Goal: Check status: Check status

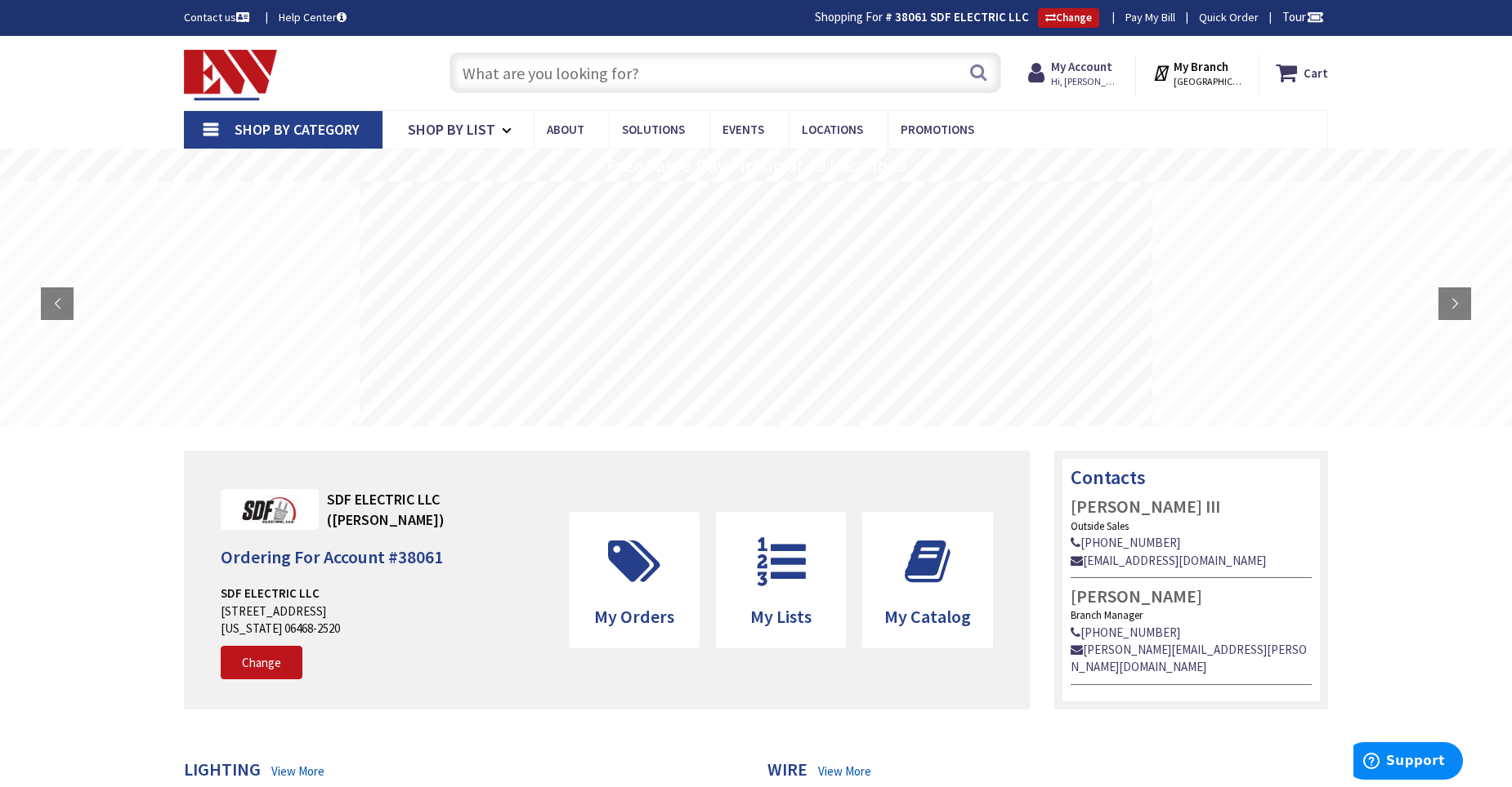
click at [846, 299] on rs-slides at bounding box center [756, 303] width 1512 height 245
click at [766, 321] on rs-layer at bounding box center [626, 303] width 793 height 245
click at [1062, 401] on rs-layer at bounding box center [756, 303] width 793 height 245
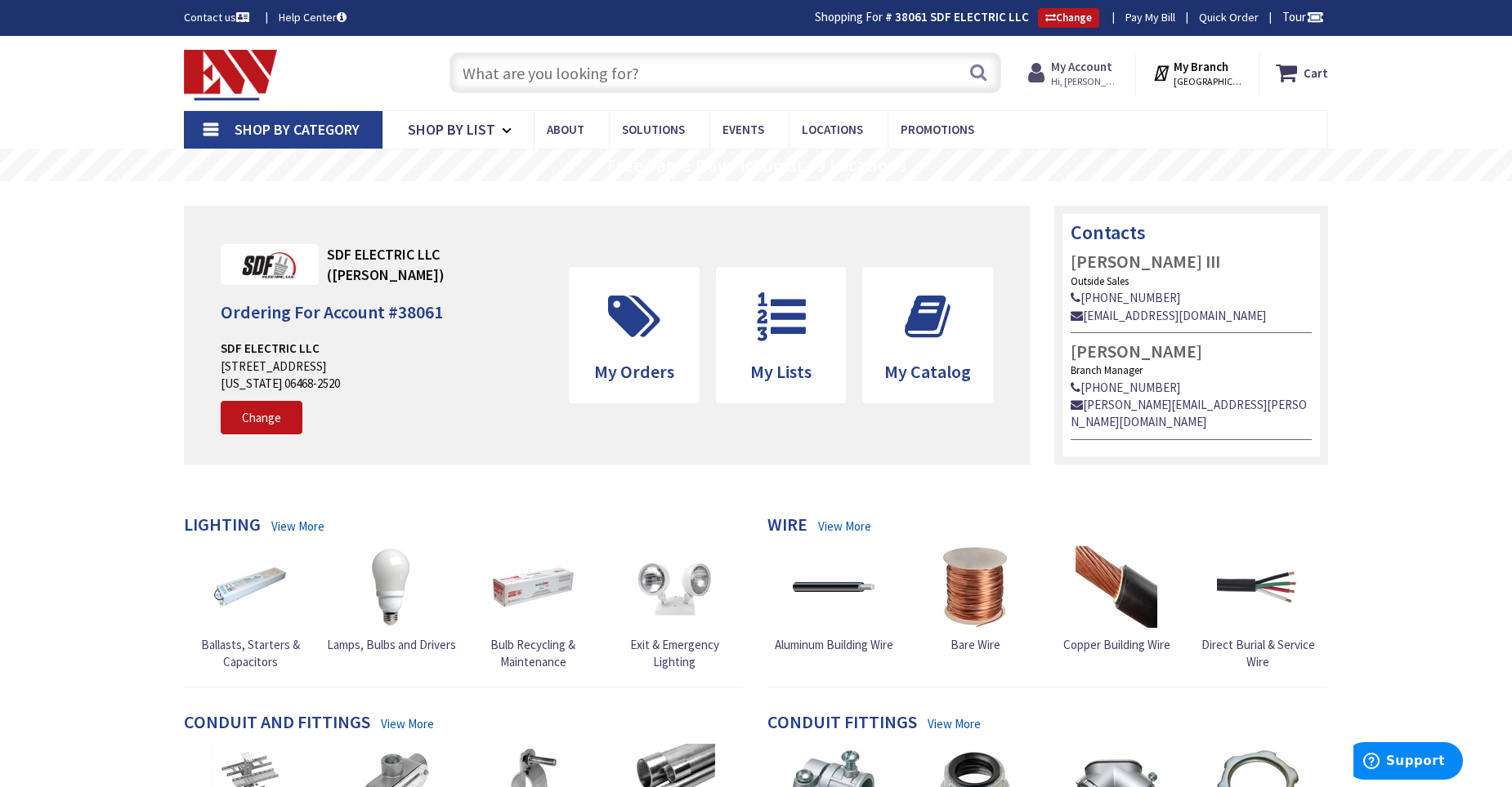
click at [1050, 65] on icon at bounding box center [1039, 73] width 23 height 30
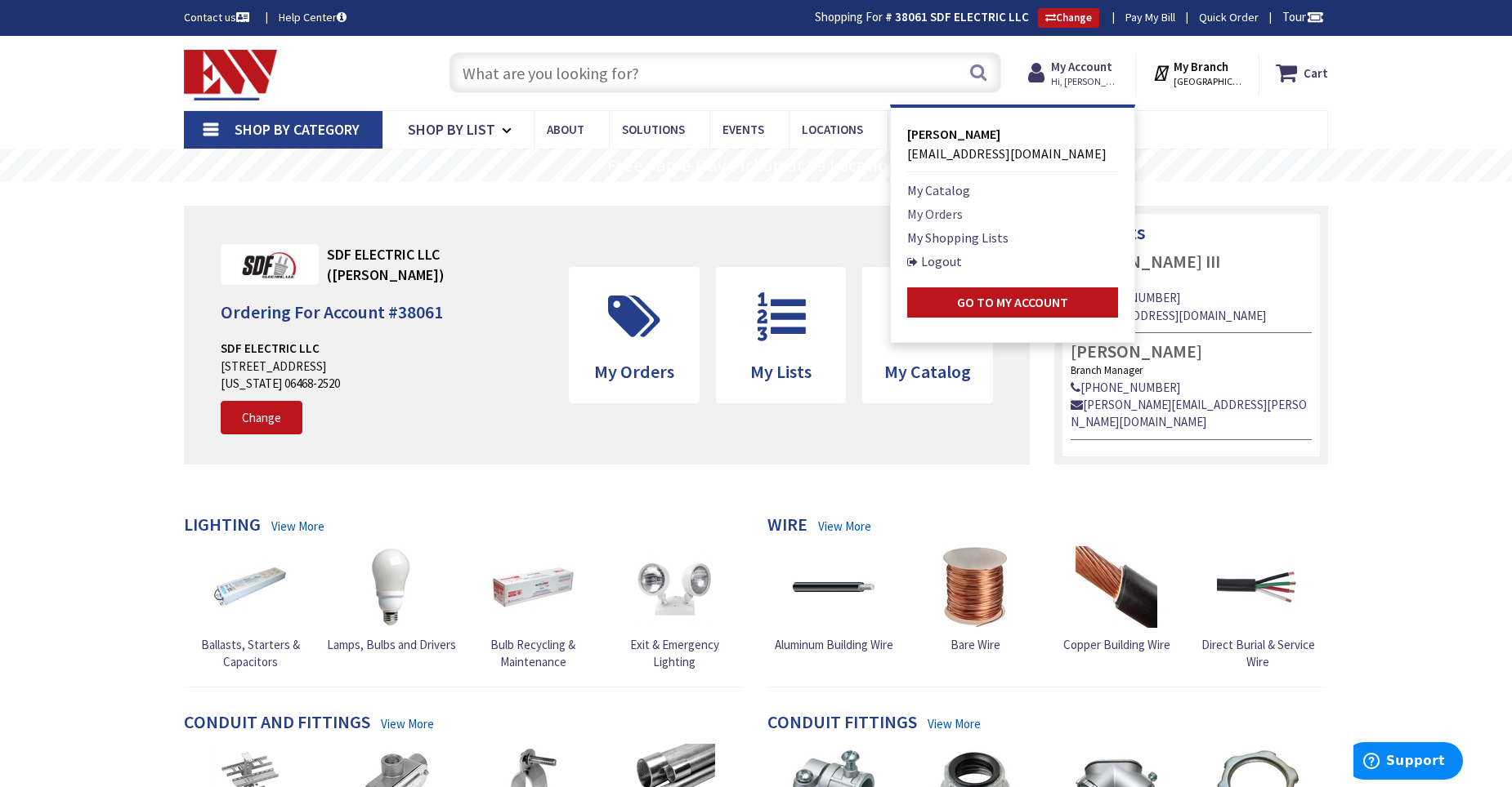
click at [949, 211] on link "My Orders" at bounding box center [935, 214] width 56 height 20
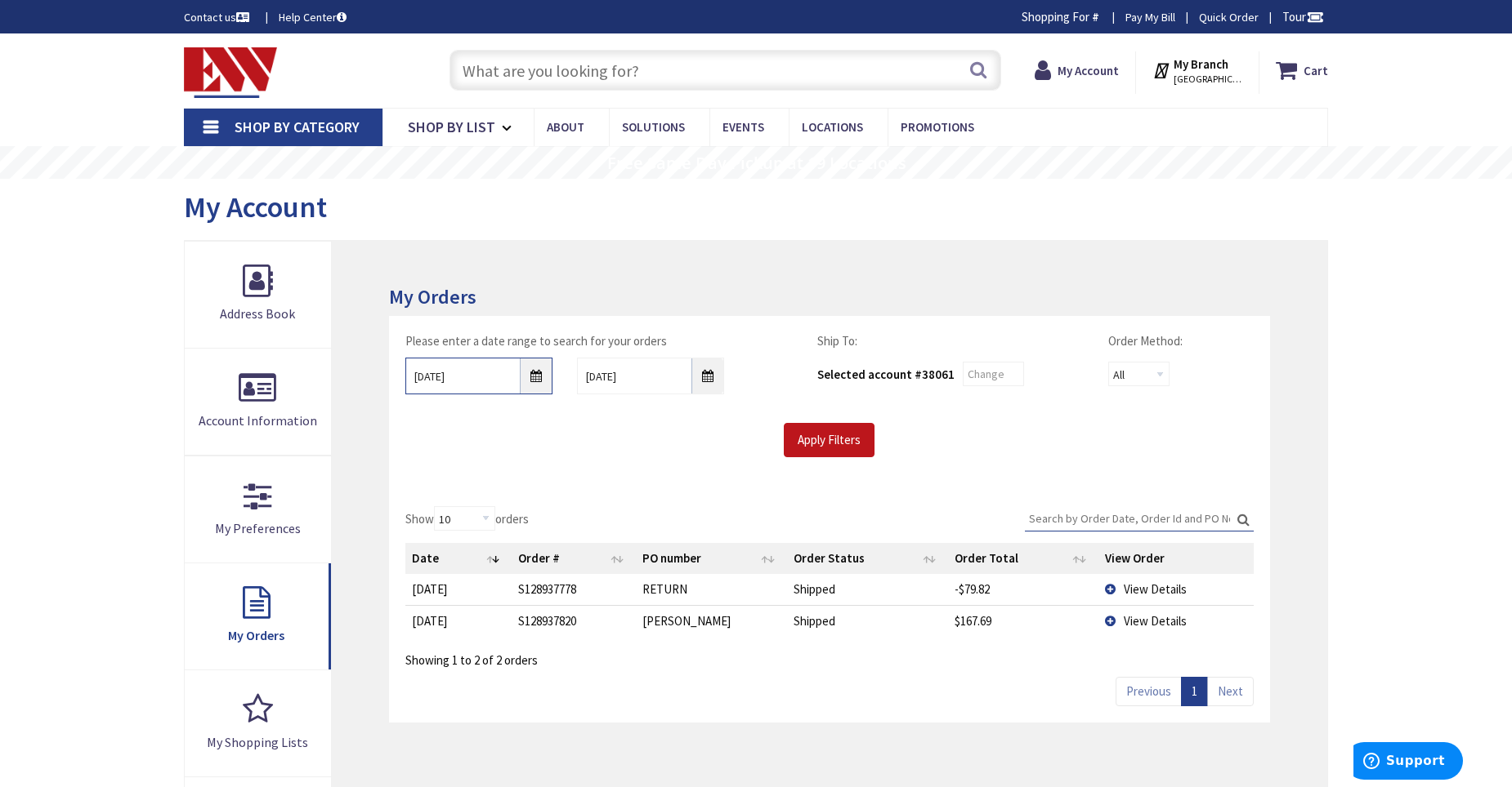
click at [535, 376] on input "10/2/2025" at bounding box center [478, 376] width 147 height 37
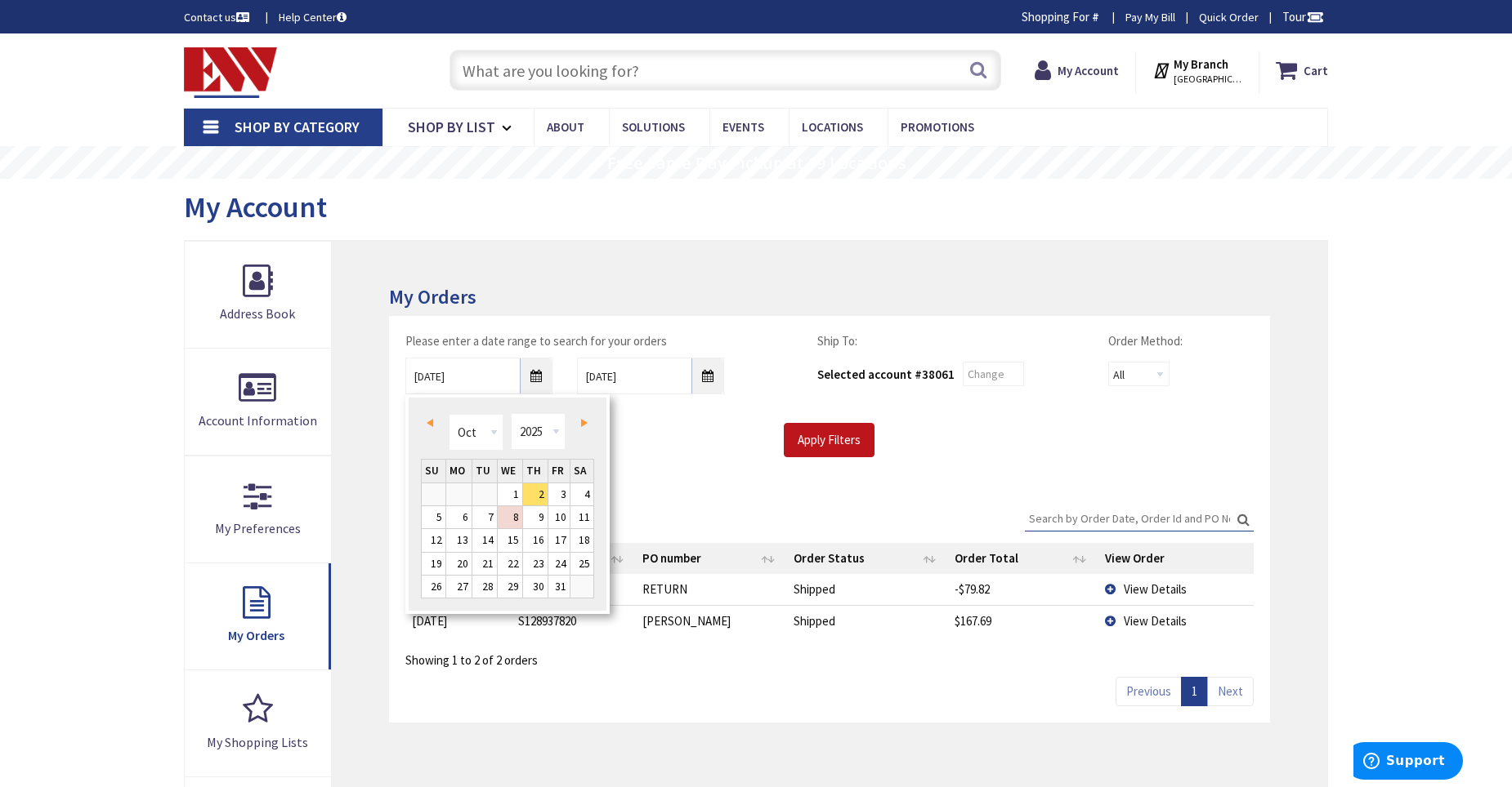
click at [432, 426] on span "Prev" at bounding box center [430, 422] width 7 height 8
type input "06/29/2025"
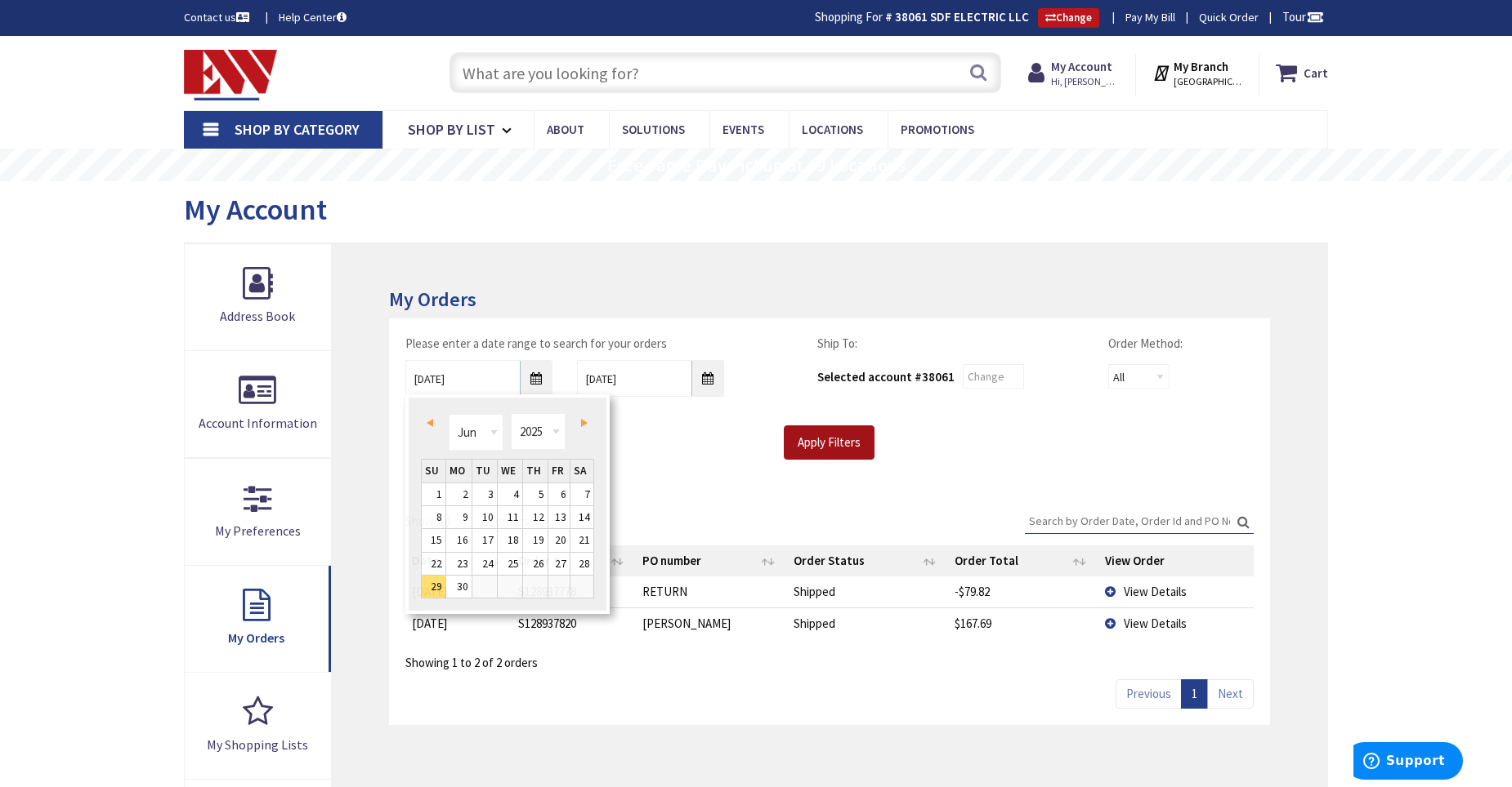
click at [828, 447] on input "Apply Filters" at bounding box center [829, 442] width 91 height 34
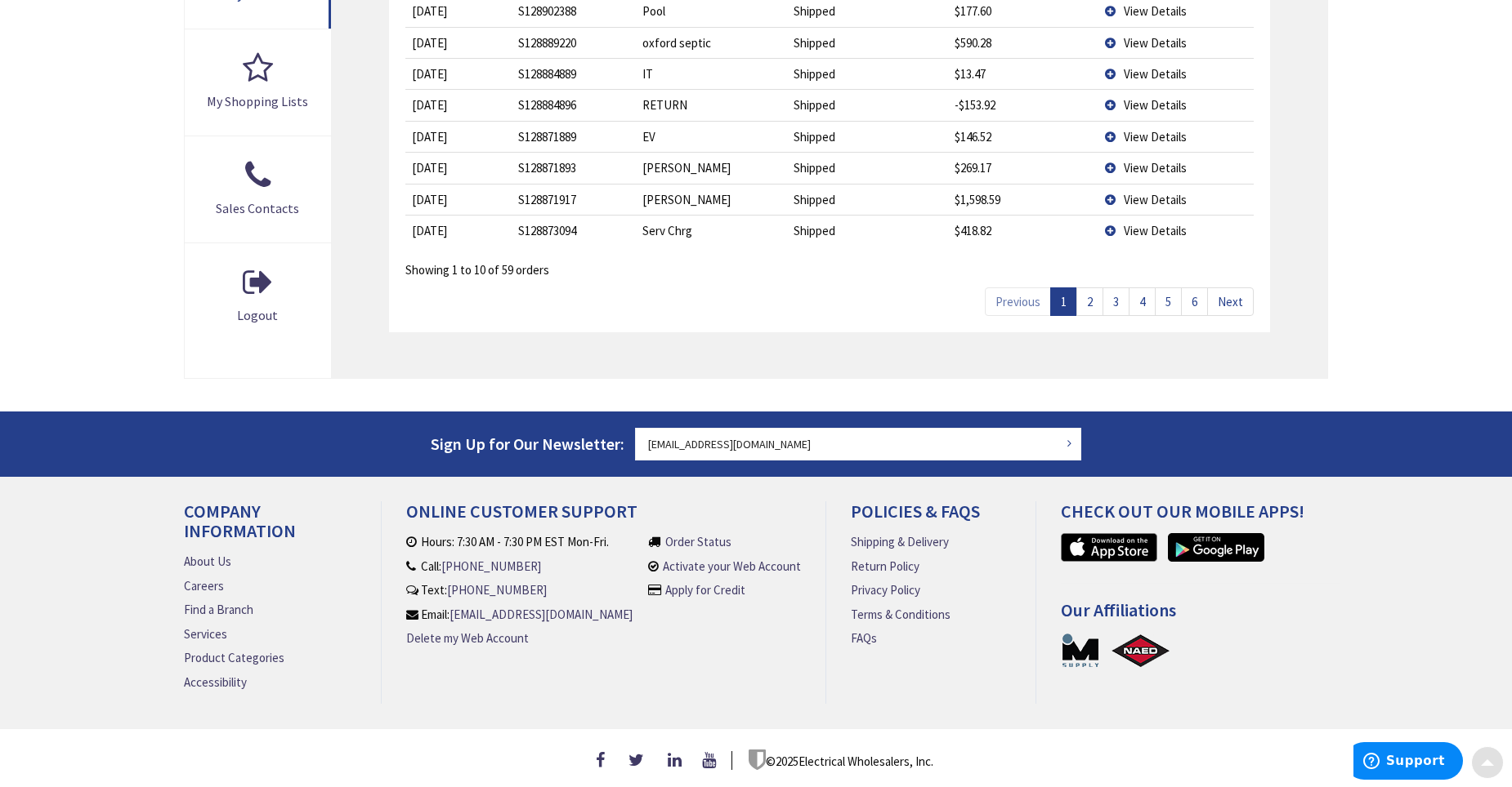
scroll to position [651, 0]
click at [1198, 293] on link "6" at bounding box center [1194, 301] width 27 height 29
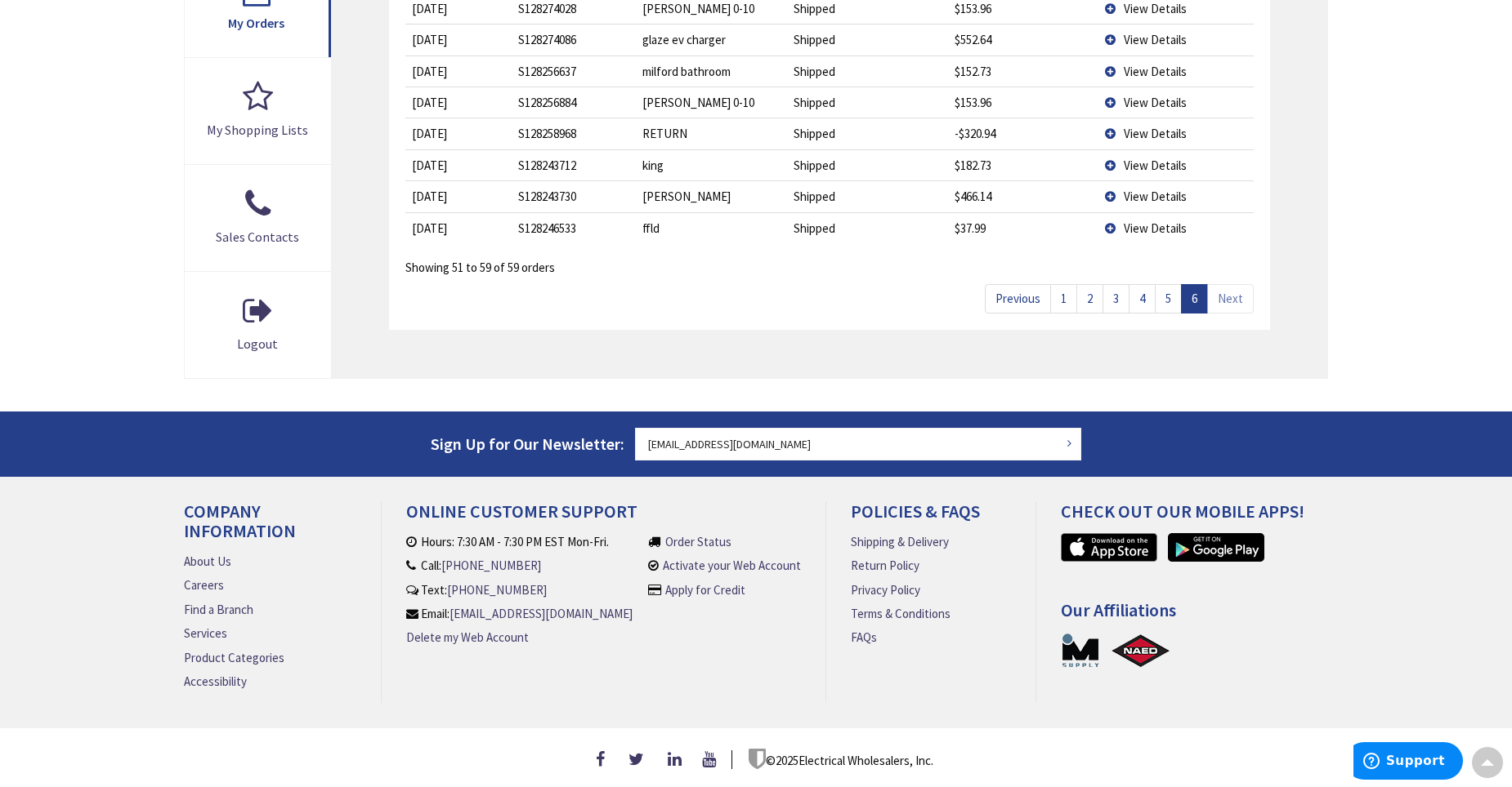
scroll to position [540, 0]
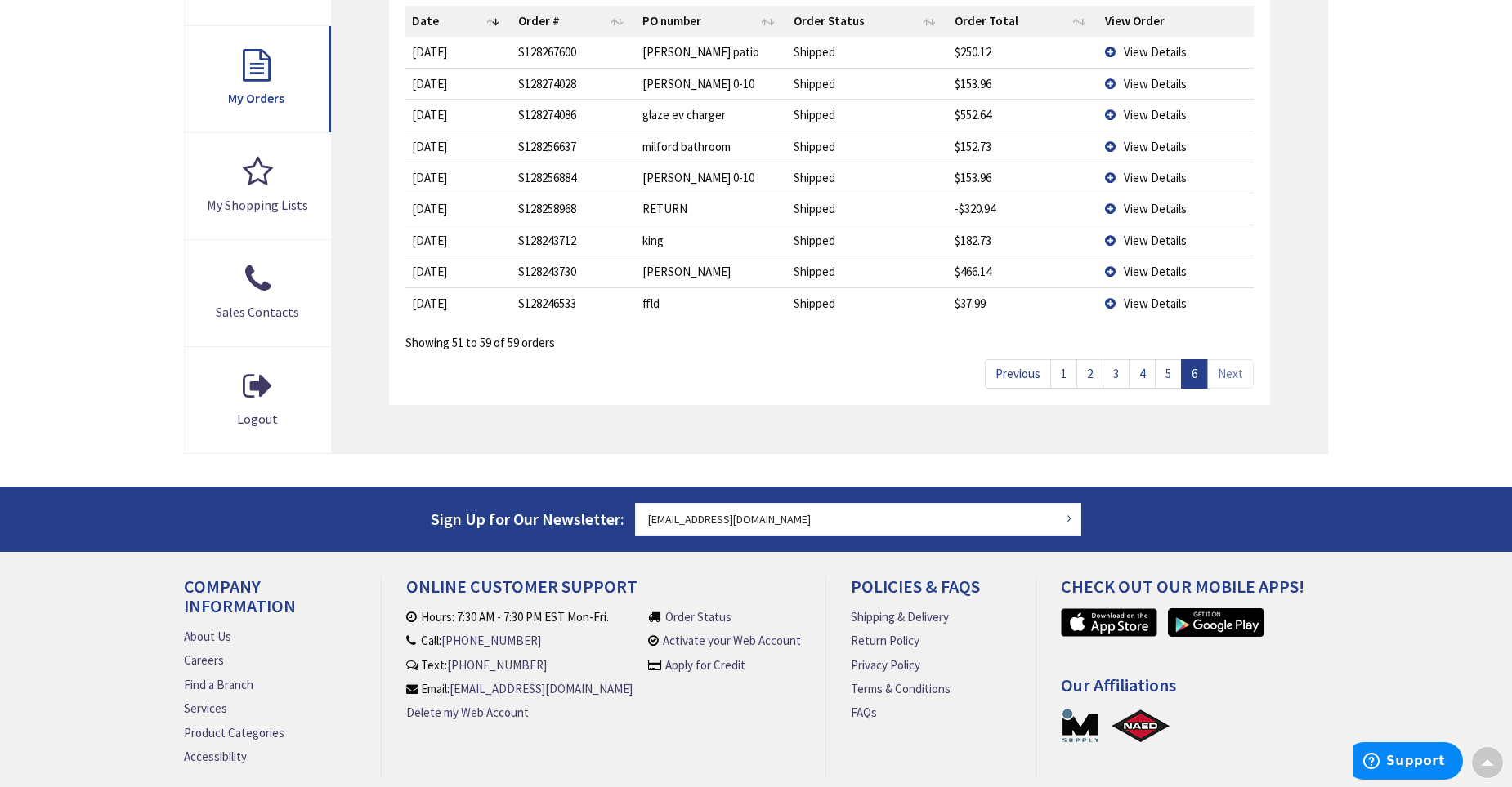
click at [1169, 376] on link "5" at bounding box center [1168, 373] width 27 height 29
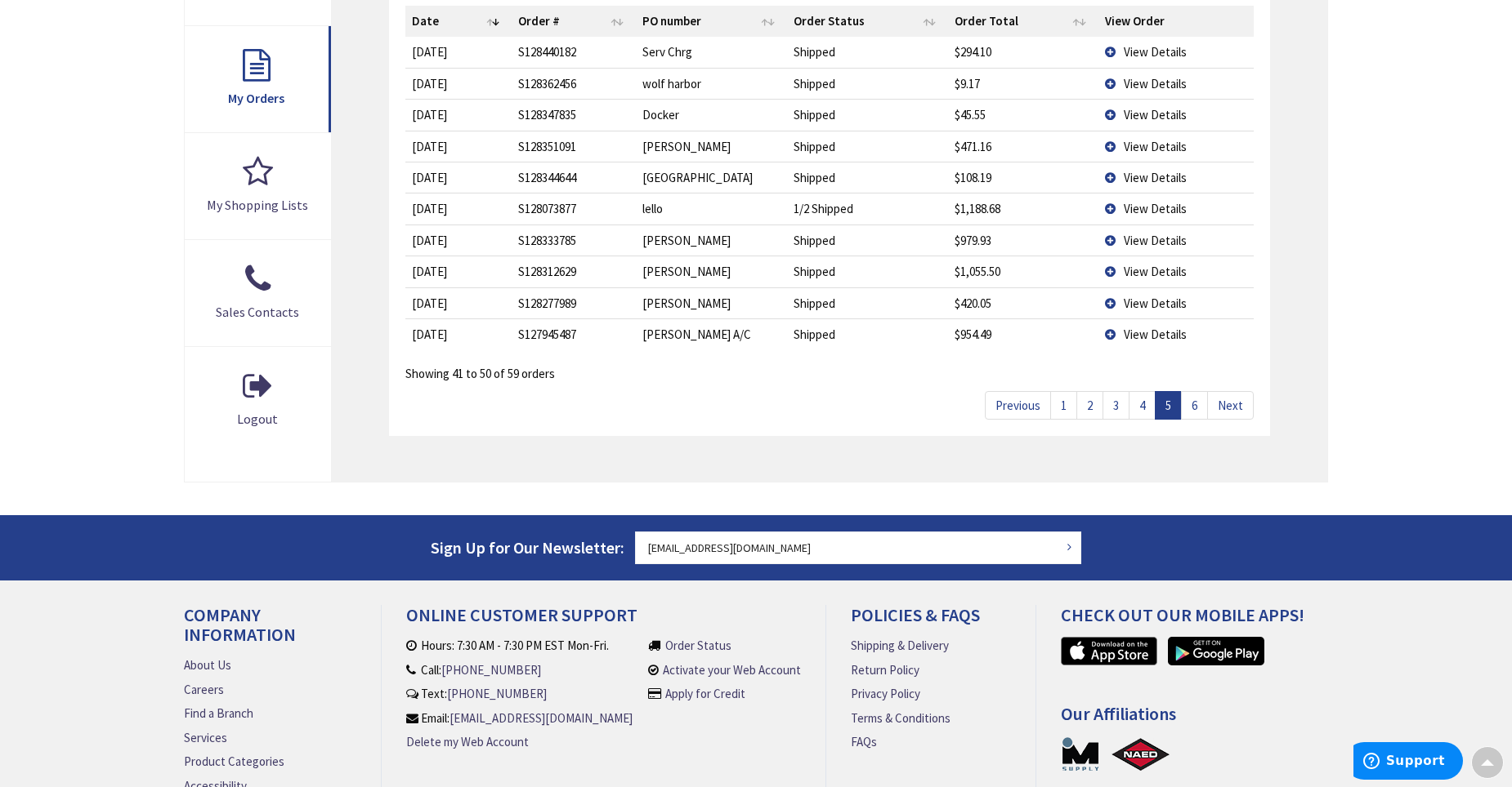
click at [1110, 208] on td "View Details" at bounding box center [1176, 208] width 155 height 31
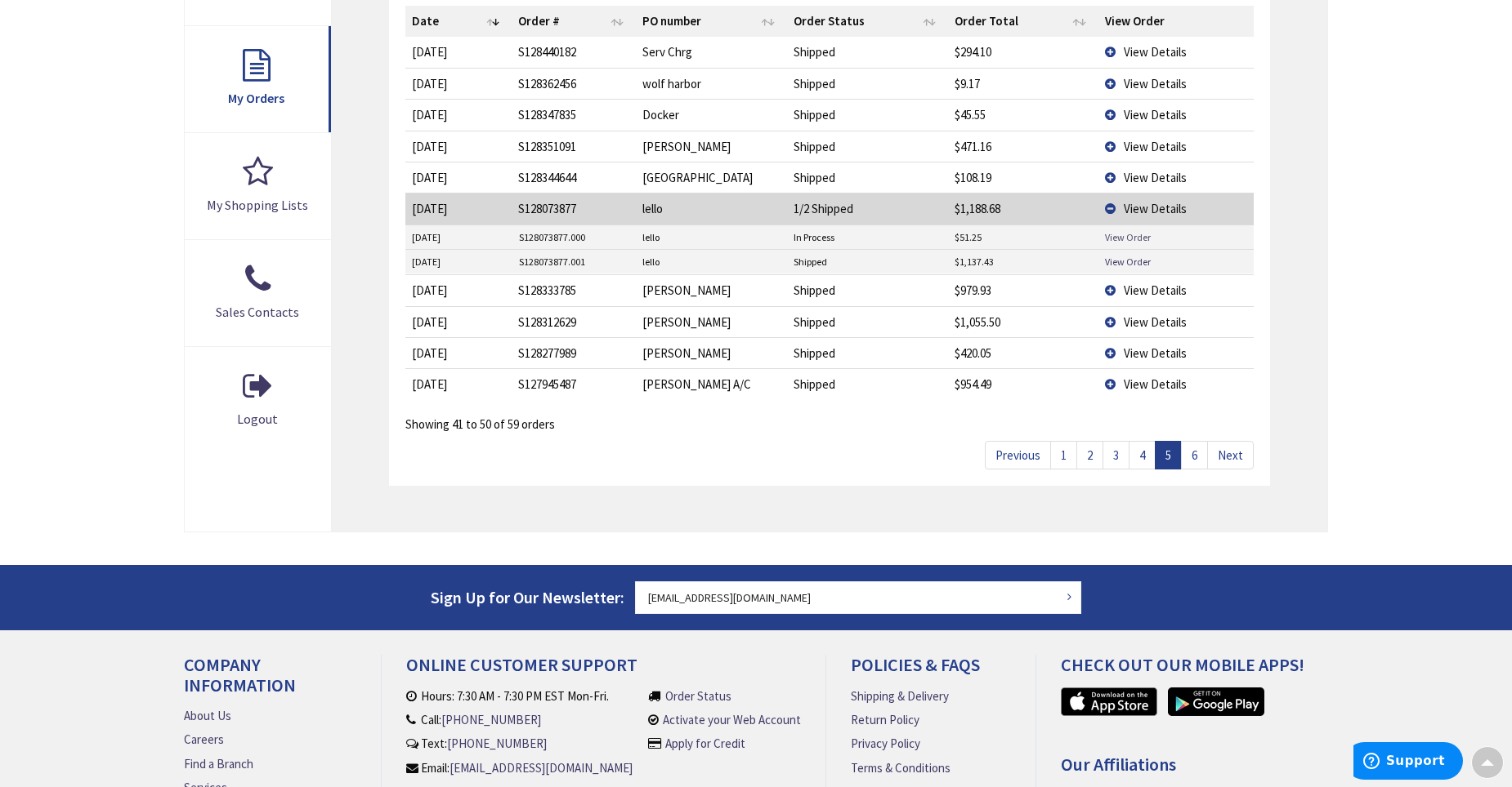
click at [1143, 239] on link "View Order" at bounding box center [1127, 238] width 46 height 14
click at [1120, 263] on link "View Order" at bounding box center [1127, 262] width 46 height 14
click at [1119, 260] on link "View Order" at bounding box center [1127, 262] width 46 height 14
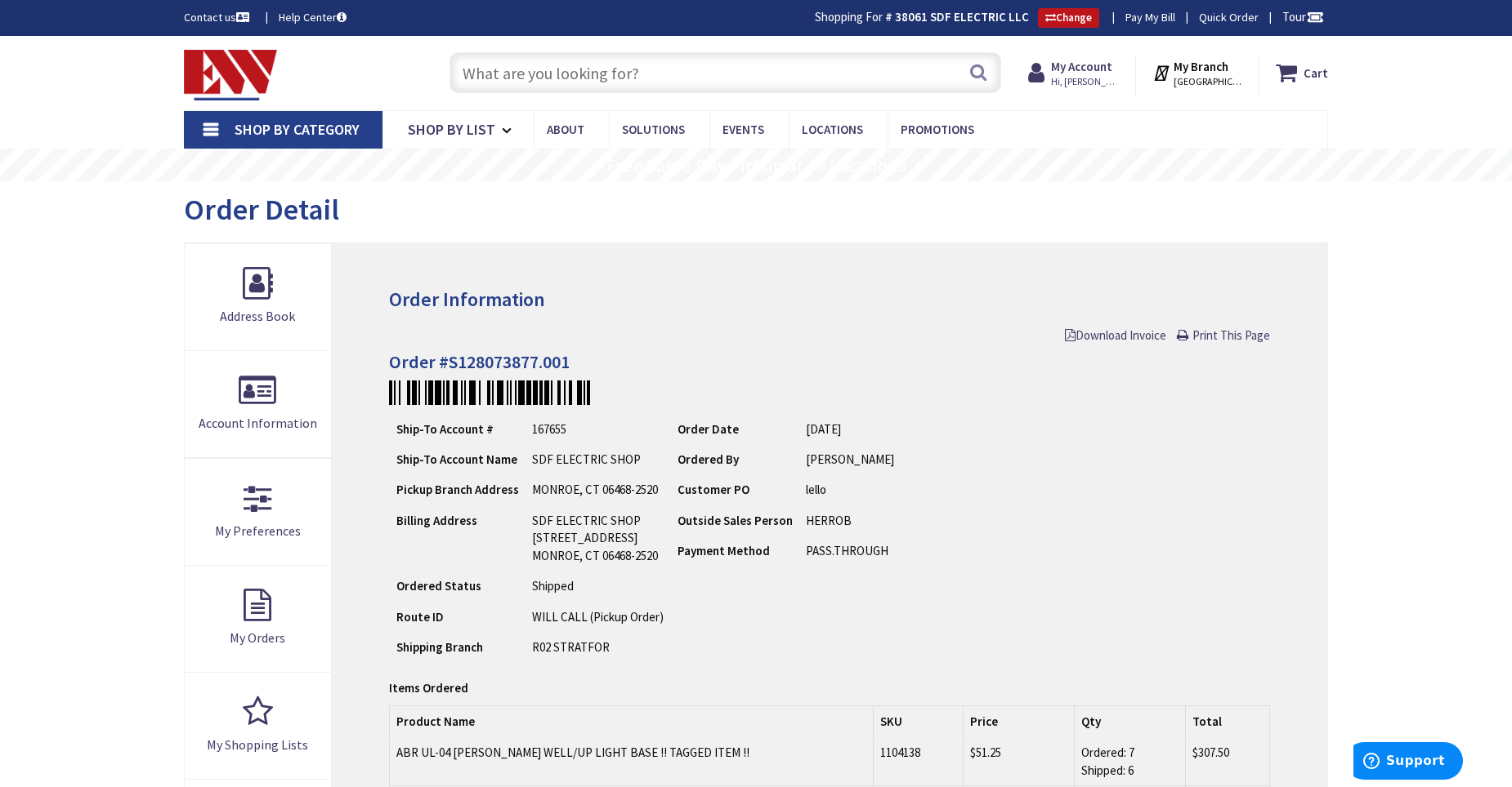
click at [667, 67] on input "text" at bounding box center [725, 72] width 551 height 41
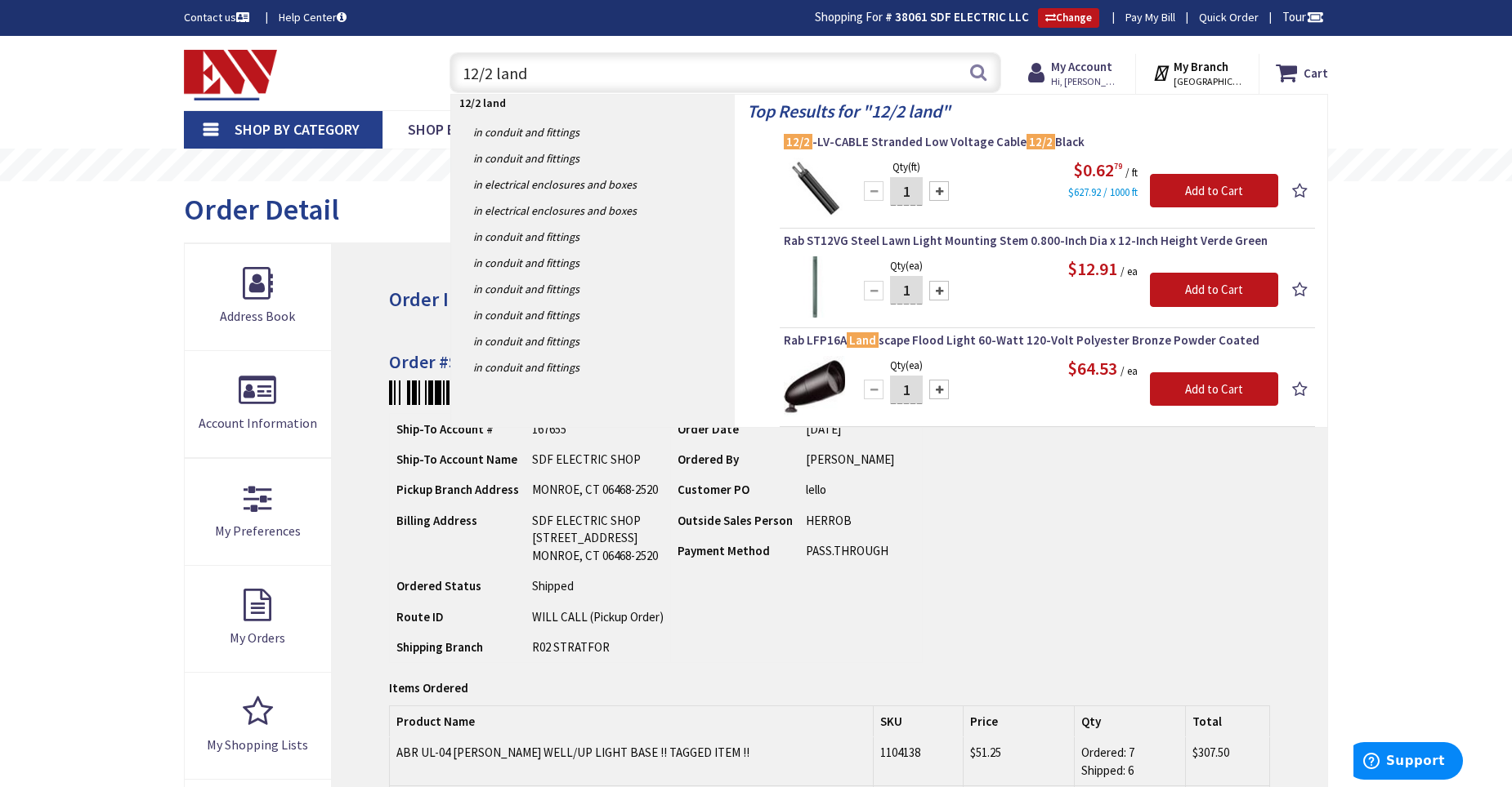
type input "12/2 land"
click at [1084, 60] on strong "My Account" at bounding box center [1081, 67] width 61 height 16
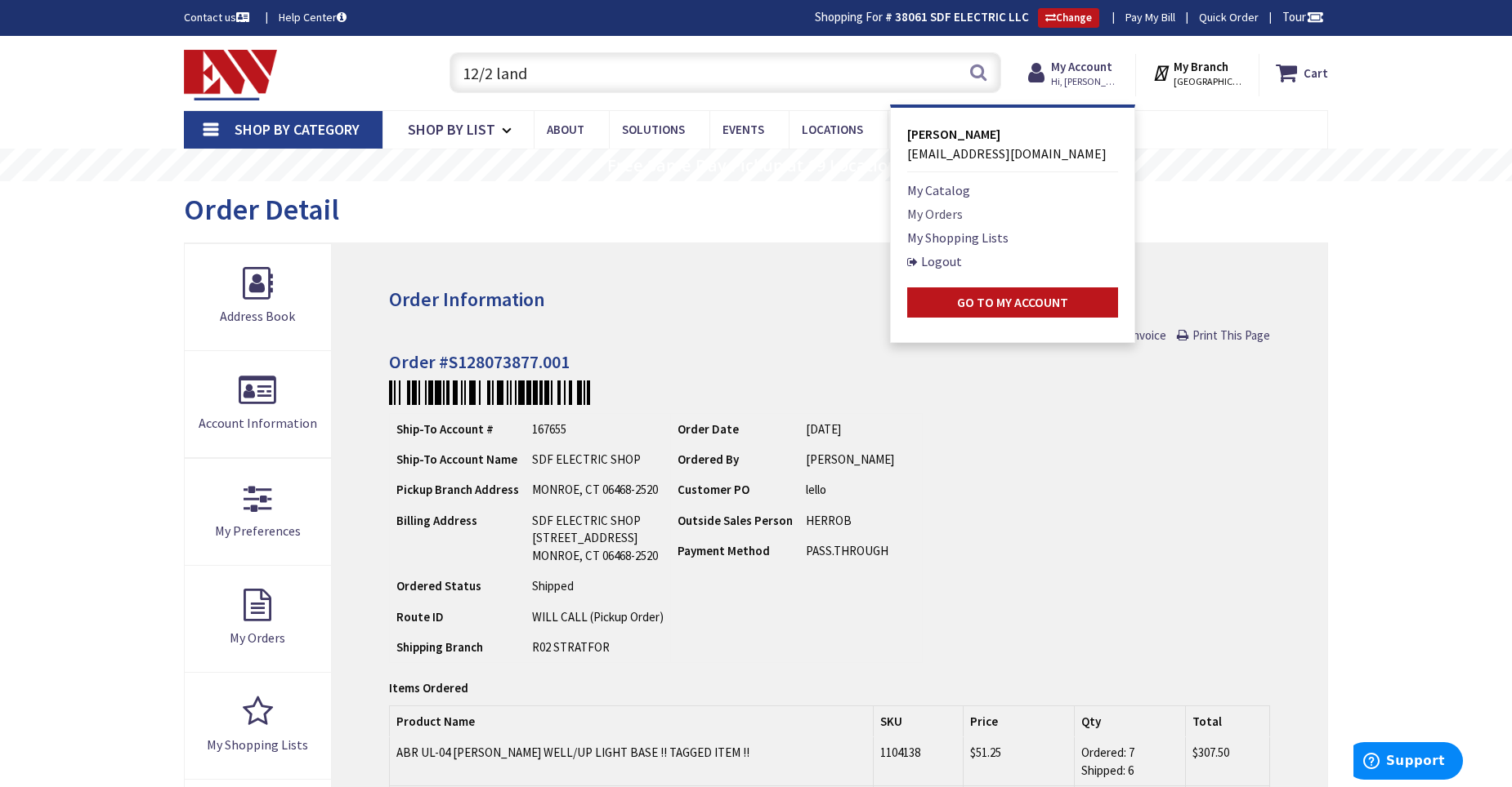
click at [950, 219] on link "My Orders" at bounding box center [935, 214] width 56 height 20
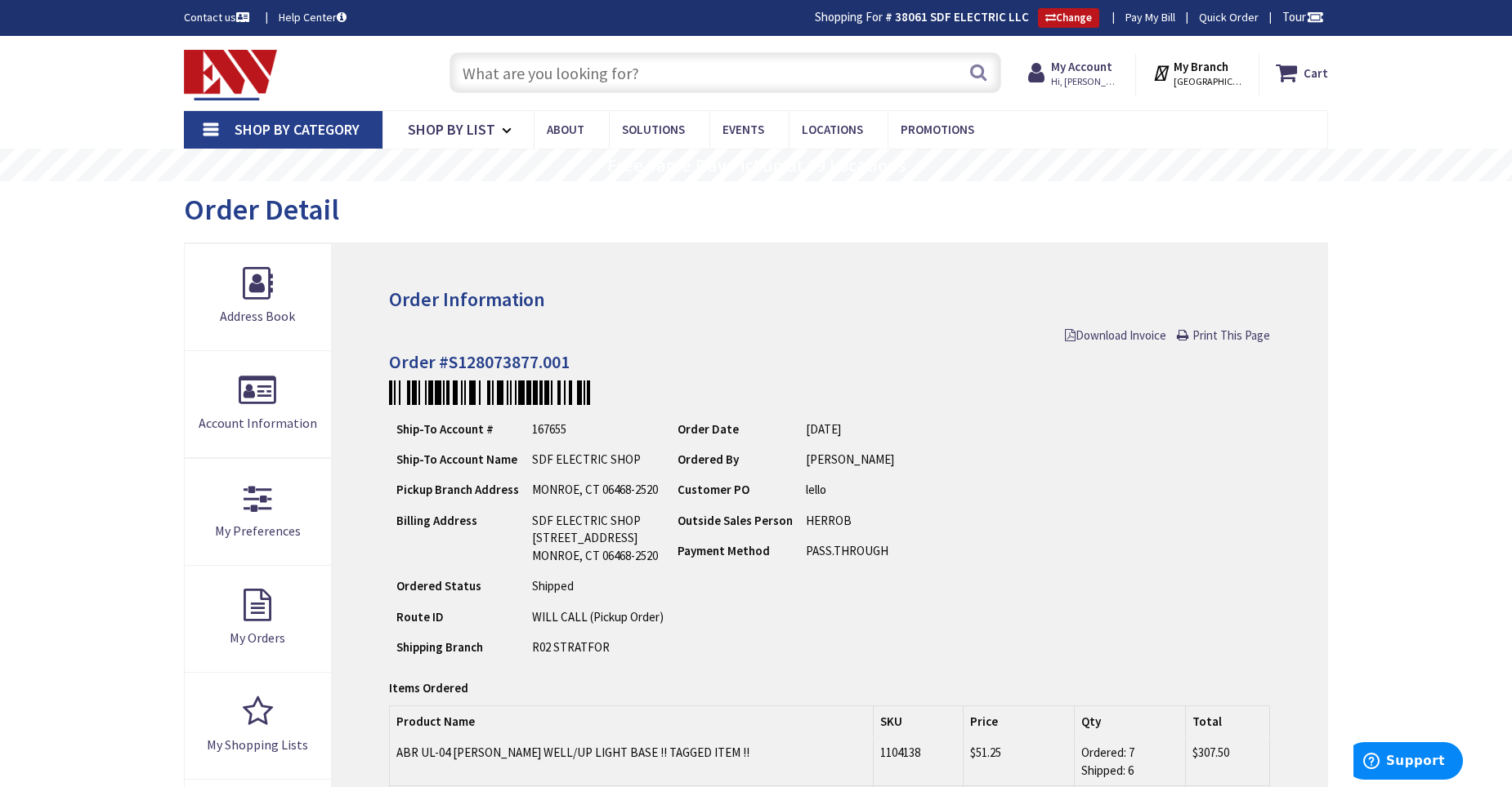
click at [633, 73] on input "text" at bounding box center [725, 72] width 551 height 41
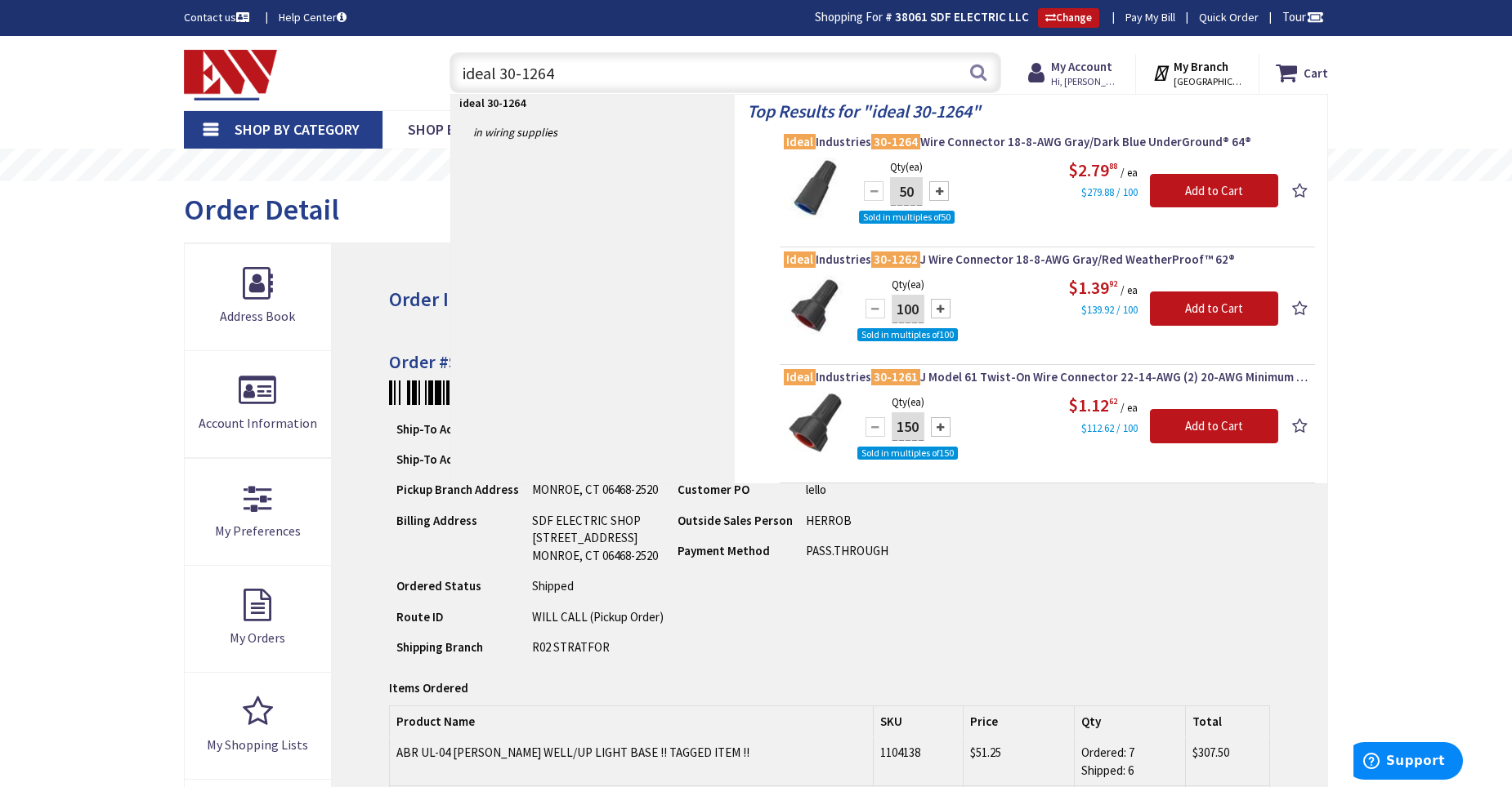
type input "ideal 30-1264"
